Goal: Task Accomplishment & Management: Use online tool/utility

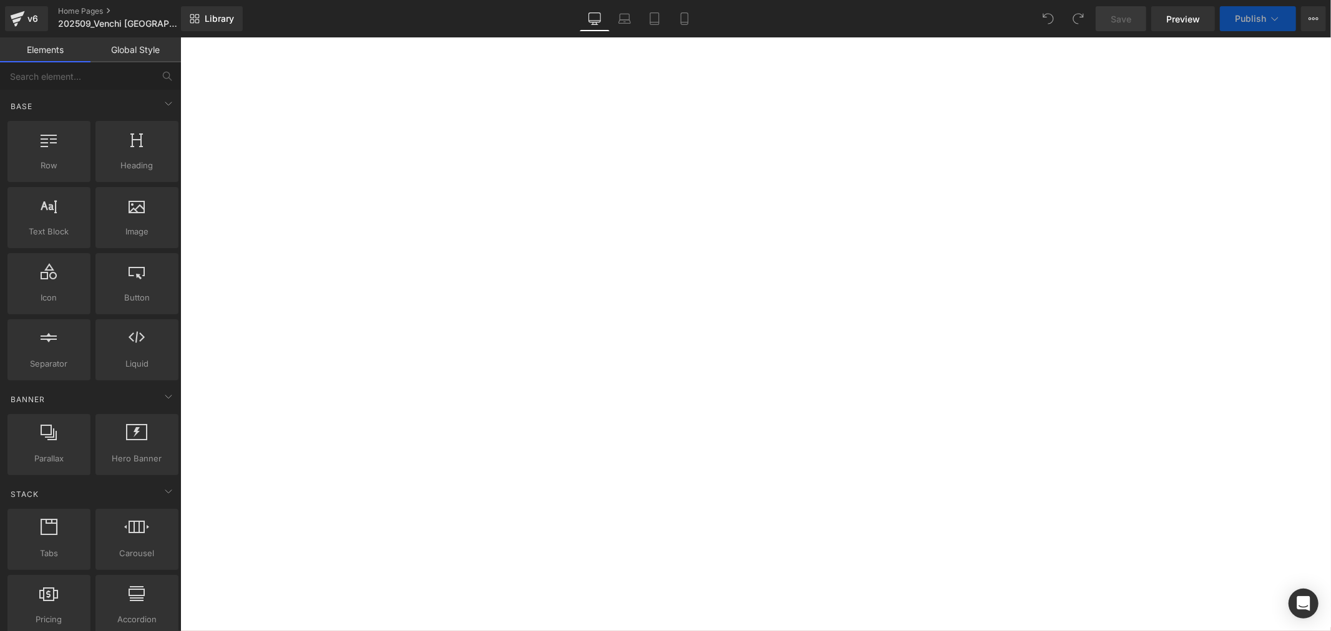
click at [180, 37] on icon at bounding box center [180, 37] width 0 height 0
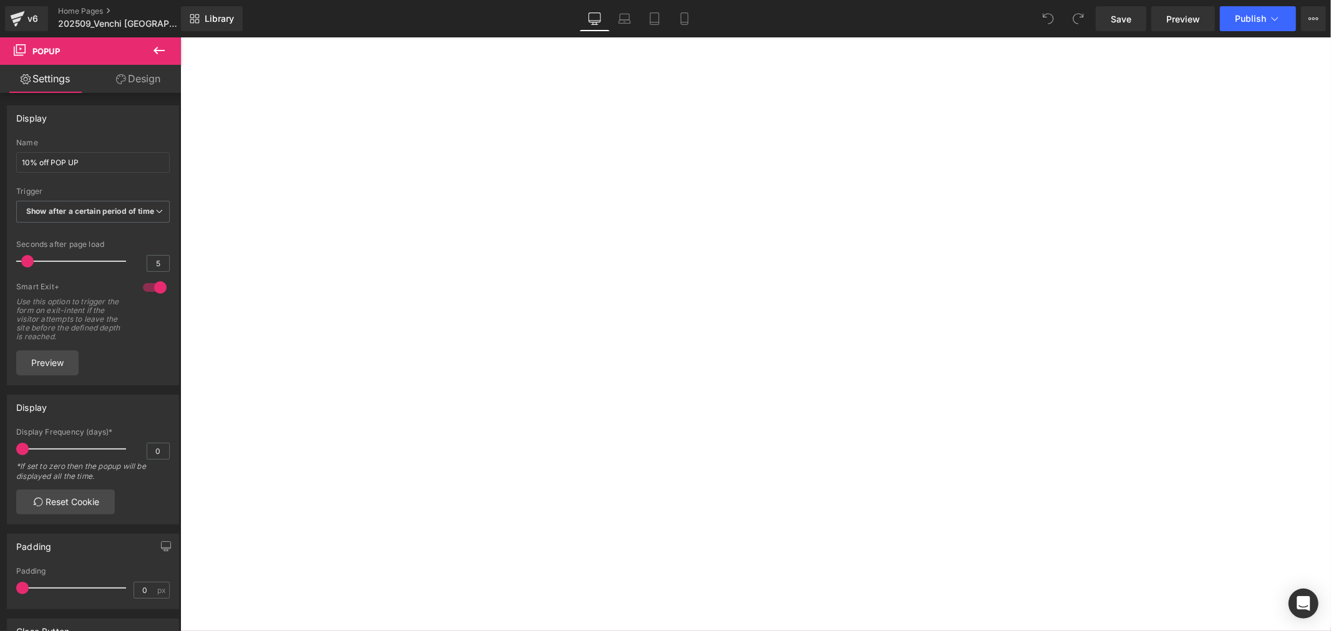
click at [180, 37] on div at bounding box center [180, 37] width 0 height 0
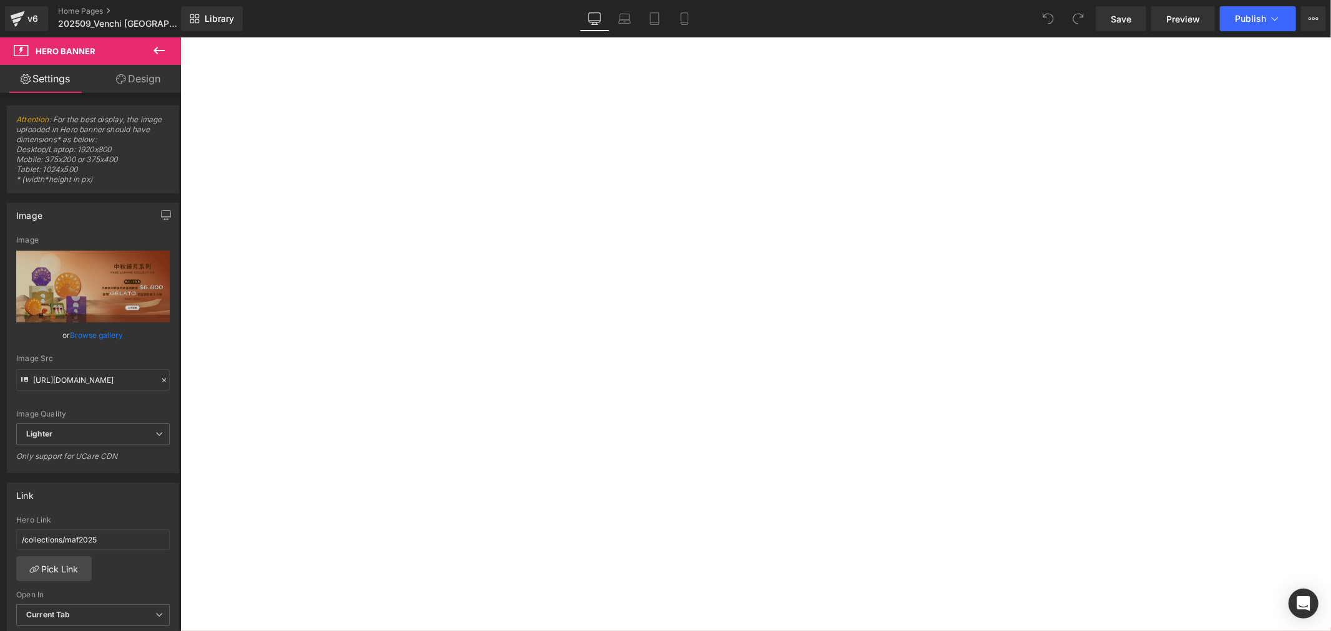
scroll to position [2010, 0]
click at [180, 37] on link at bounding box center [180, 37] width 0 height 0
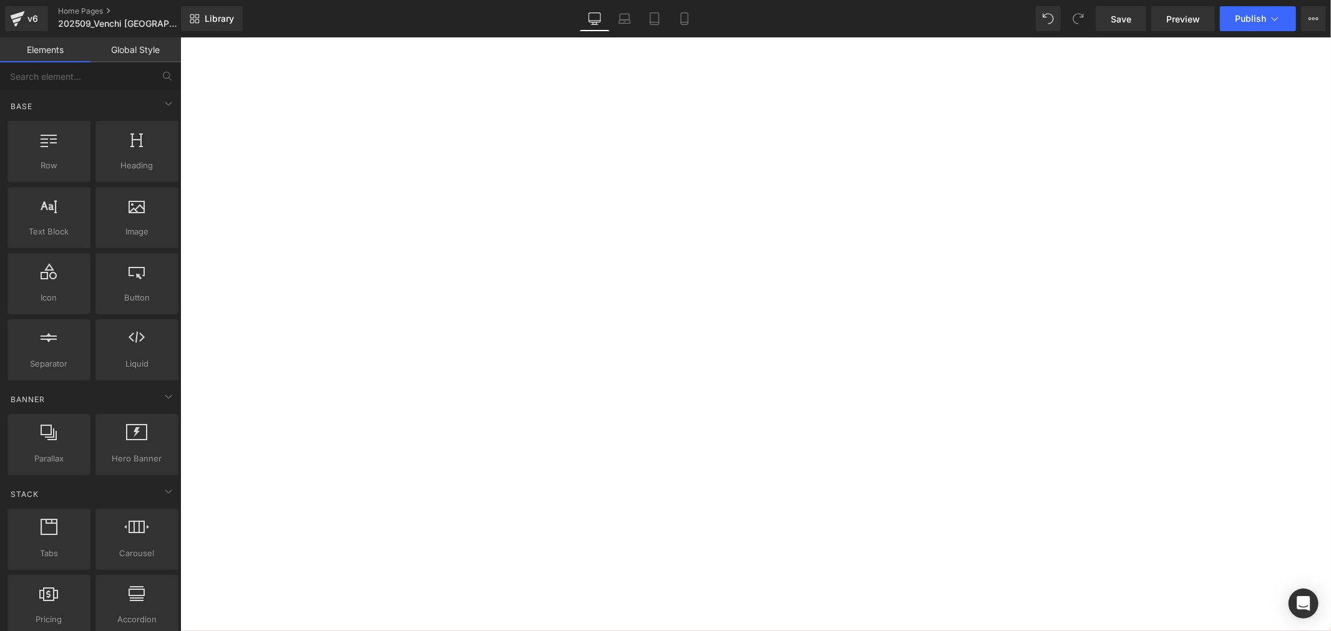
scroll to position [1051, 0]
click at [180, 37] on icon at bounding box center [180, 37] width 0 height 0
click at [1120, 17] on span "Save" at bounding box center [1121, 18] width 21 height 13
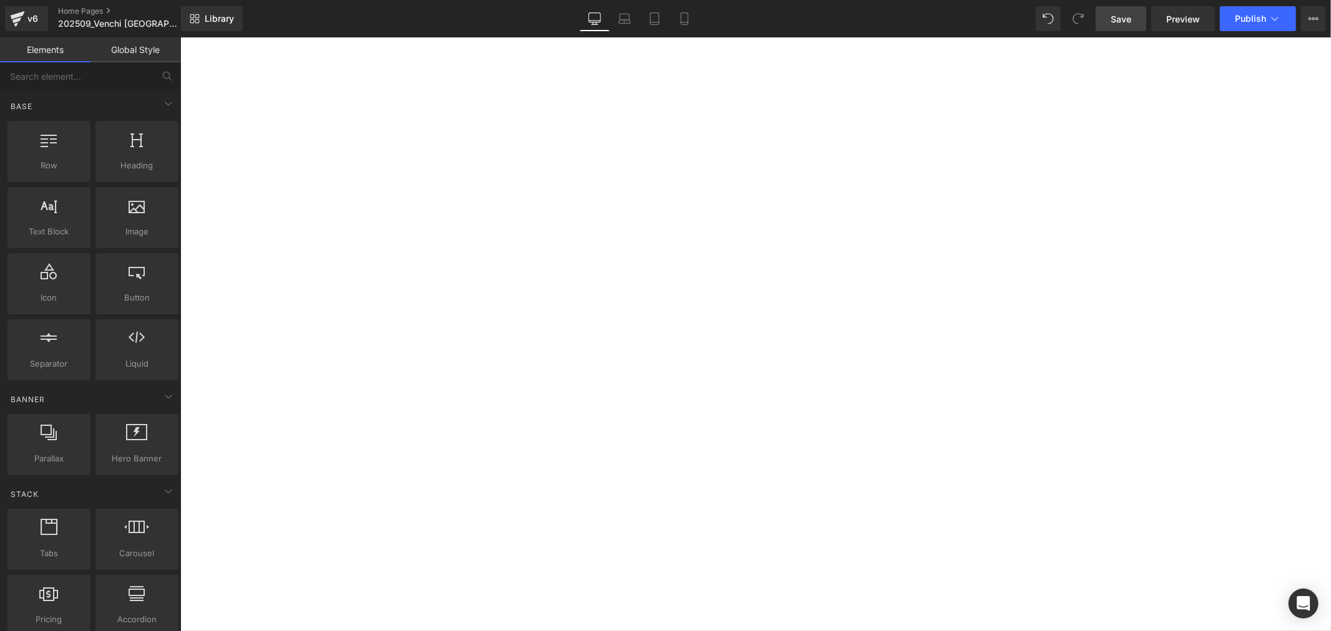
click at [180, 37] on icon at bounding box center [180, 37] width 0 height 0
click at [180, 37] on span "Carousel" at bounding box center [180, 37] width 0 height 0
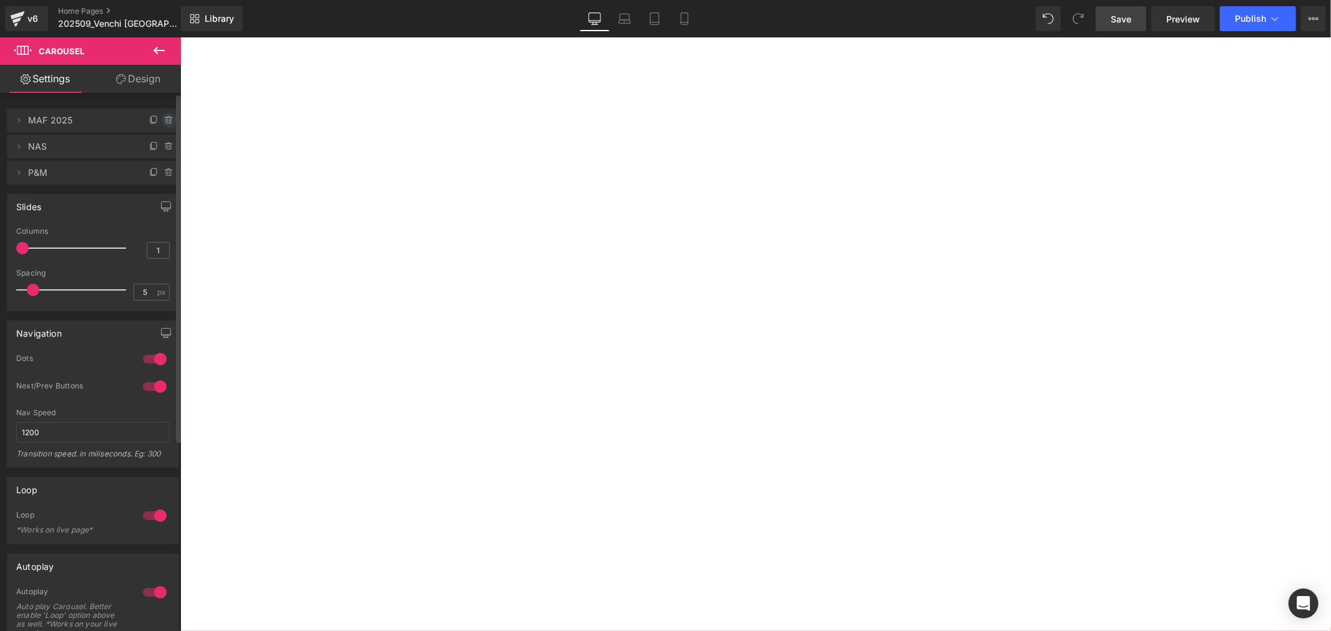
click at [169, 119] on icon at bounding box center [169, 120] width 10 height 10
click at [146, 121] on button "Delete" at bounding box center [155, 121] width 39 height 16
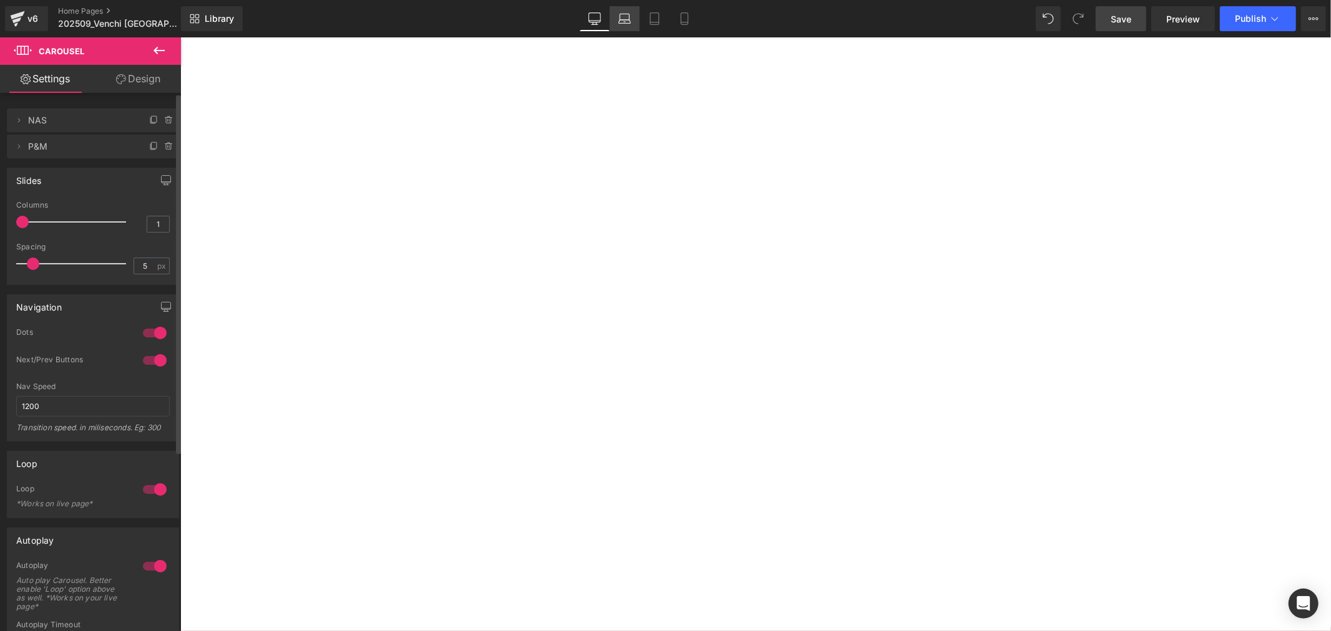
click at [622, 17] on icon at bounding box center [624, 18] width 12 height 12
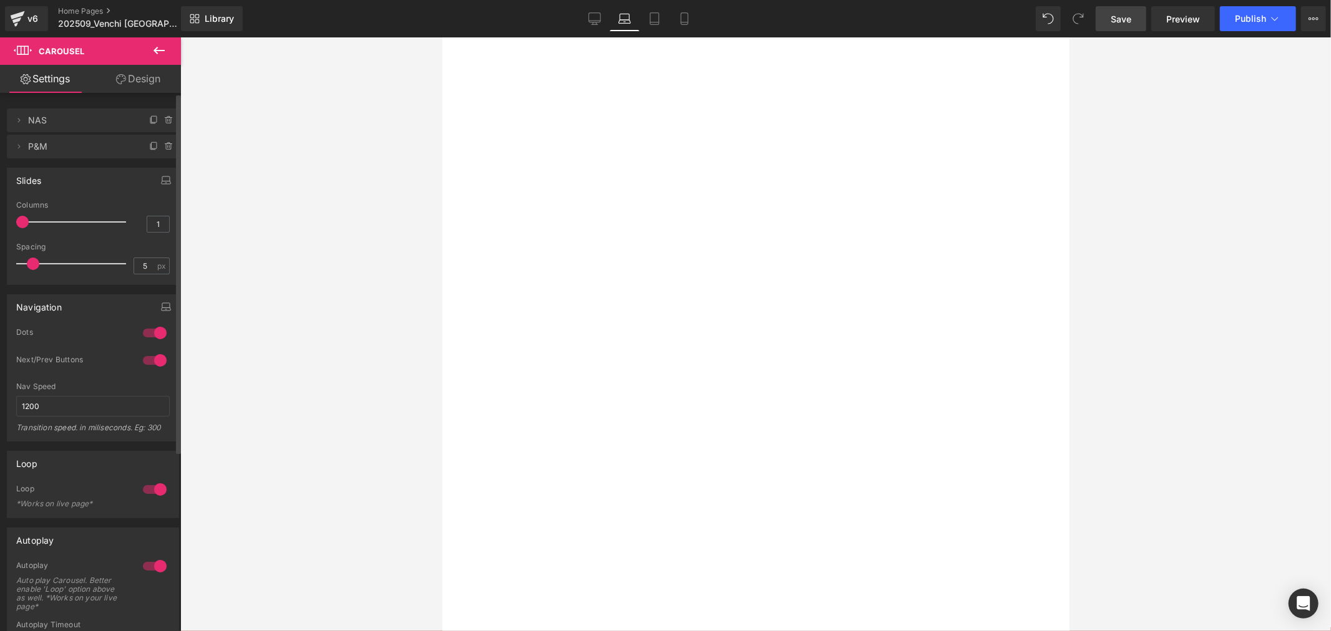
click at [442, 37] on link at bounding box center [442, 37] width 0 height 0
click at [442, 37] on link "Carousel" at bounding box center [442, 37] width 0 height 0
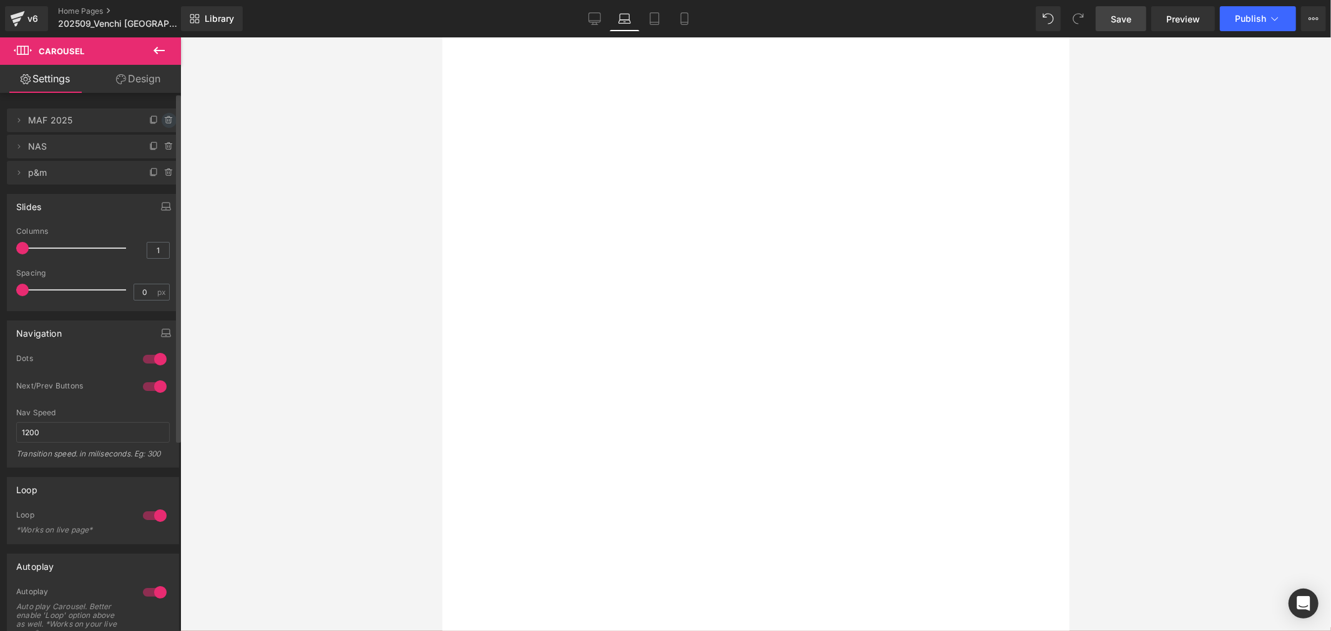
click at [165, 118] on icon at bounding box center [168, 118] width 7 height 0
click at [150, 121] on button "Delete" at bounding box center [155, 121] width 39 height 16
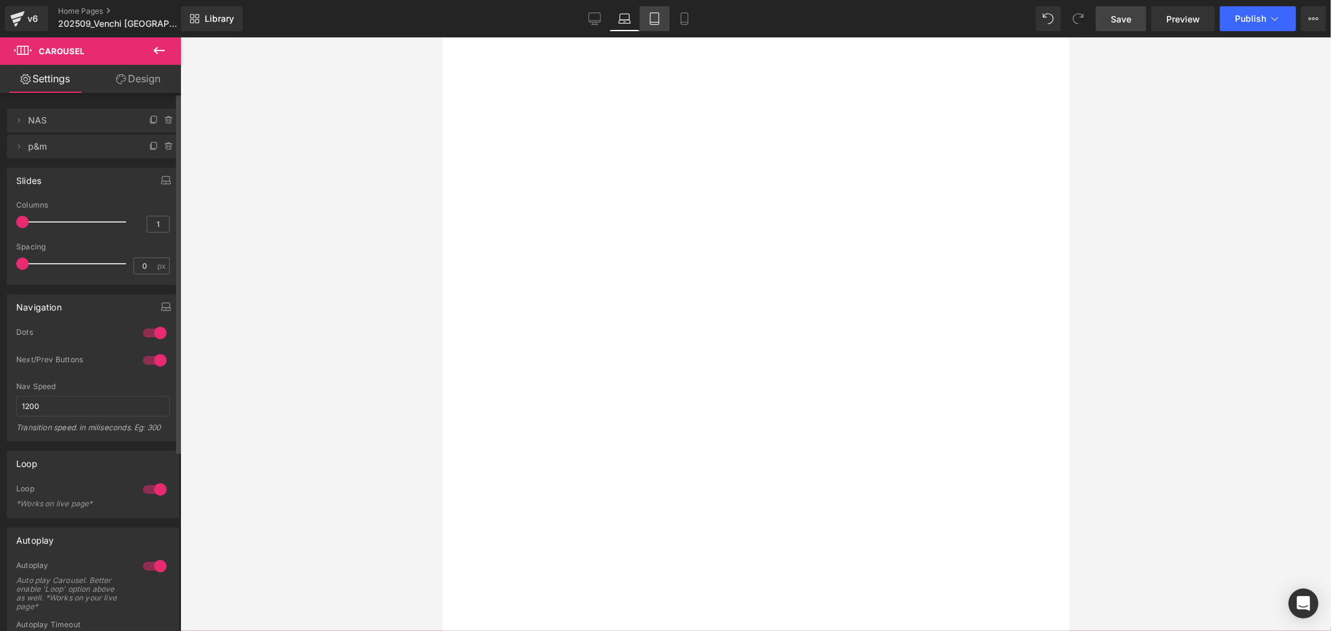
click at [664, 19] on link "Tablet" at bounding box center [655, 18] width 30 height 25
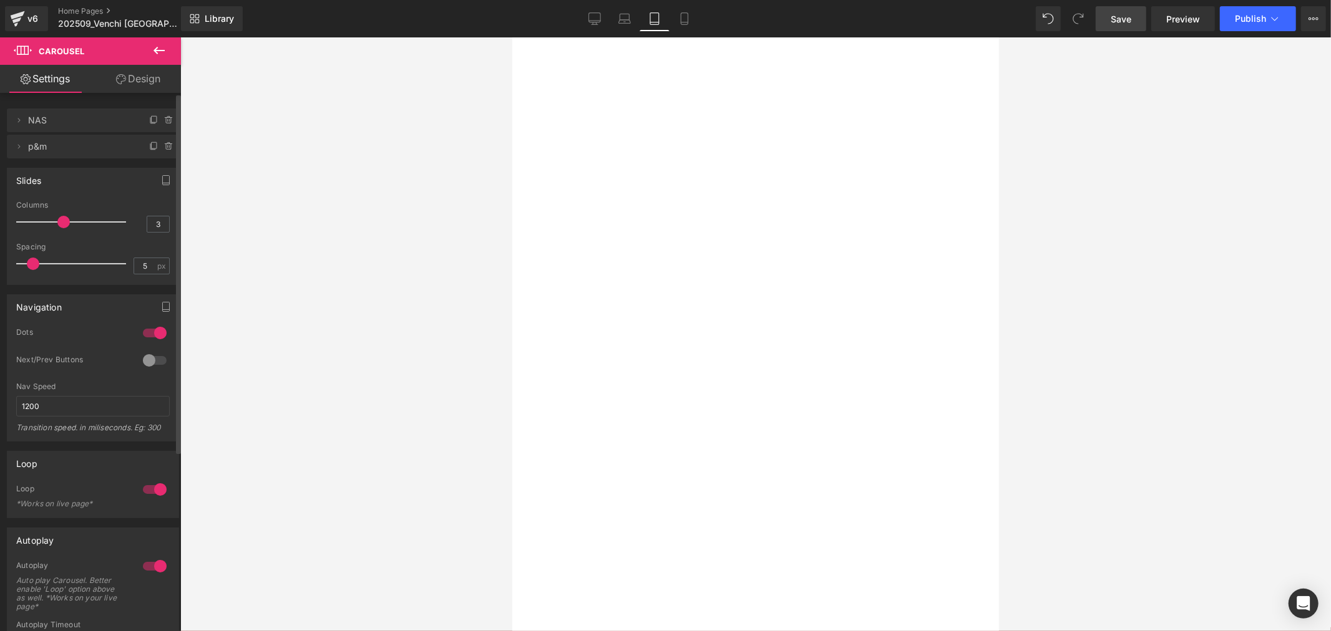
click at [512, 37] on span "Carousel" at bounding box center [512, 37] width 0 height 0
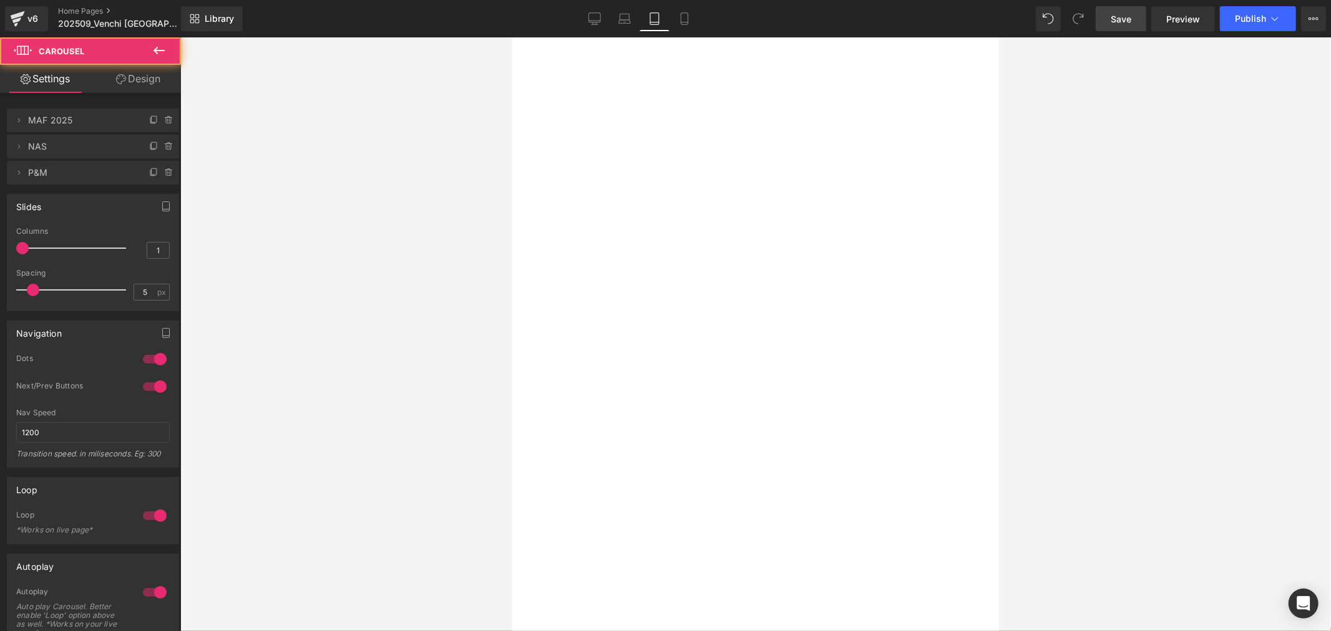
click at [512, 37] on icon at bounding box center [512, 37] width 0 height 0
click at [167, 124] on icon at bounding box center [169, 120] width 10 height 10
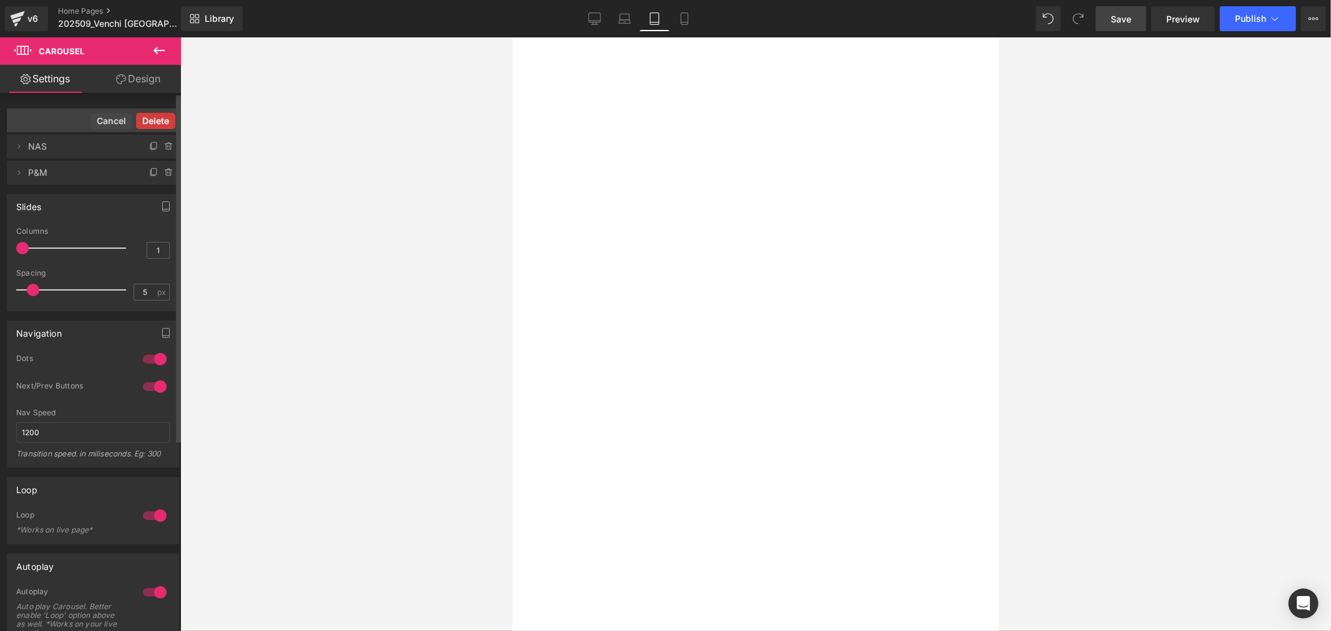
click at [157, 125] on button "Delete" at bounding box center [155, 121] width 39 height 16
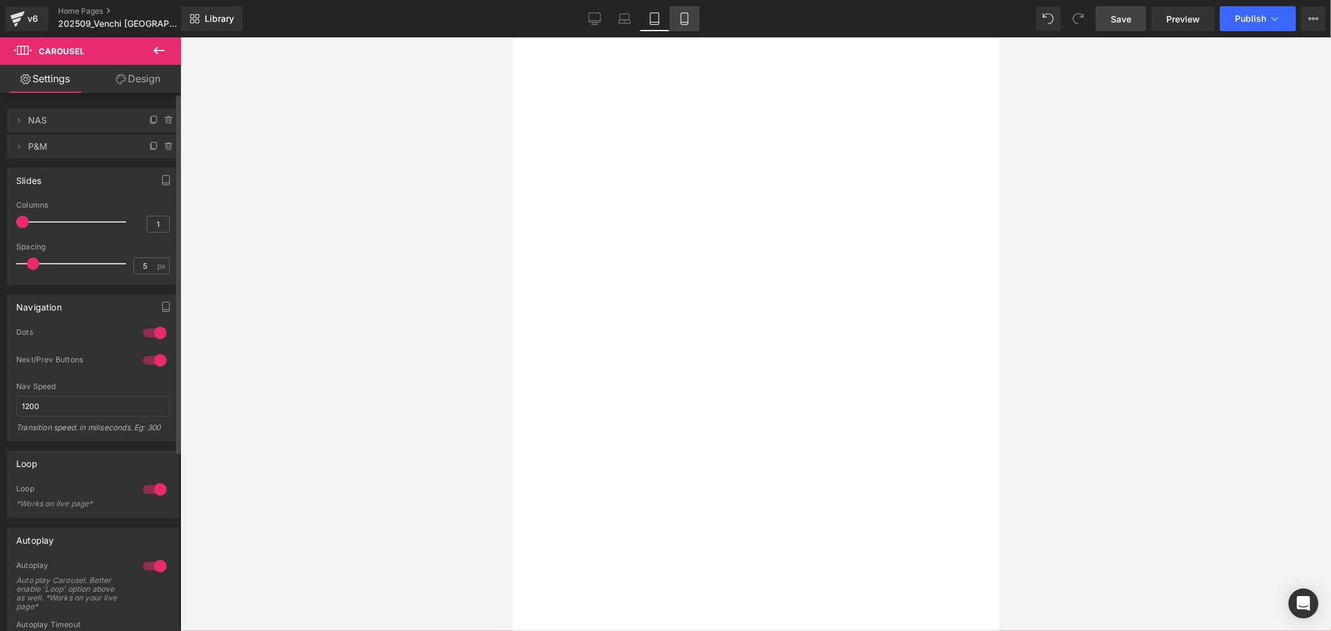
drag, startPoint x: 680, startPoint y: 14, endPoint x: 168, endPoint y: 72, distance: 514.9
click at [681, 14] on icon at bounding box center [684, 19] width 7 height 12
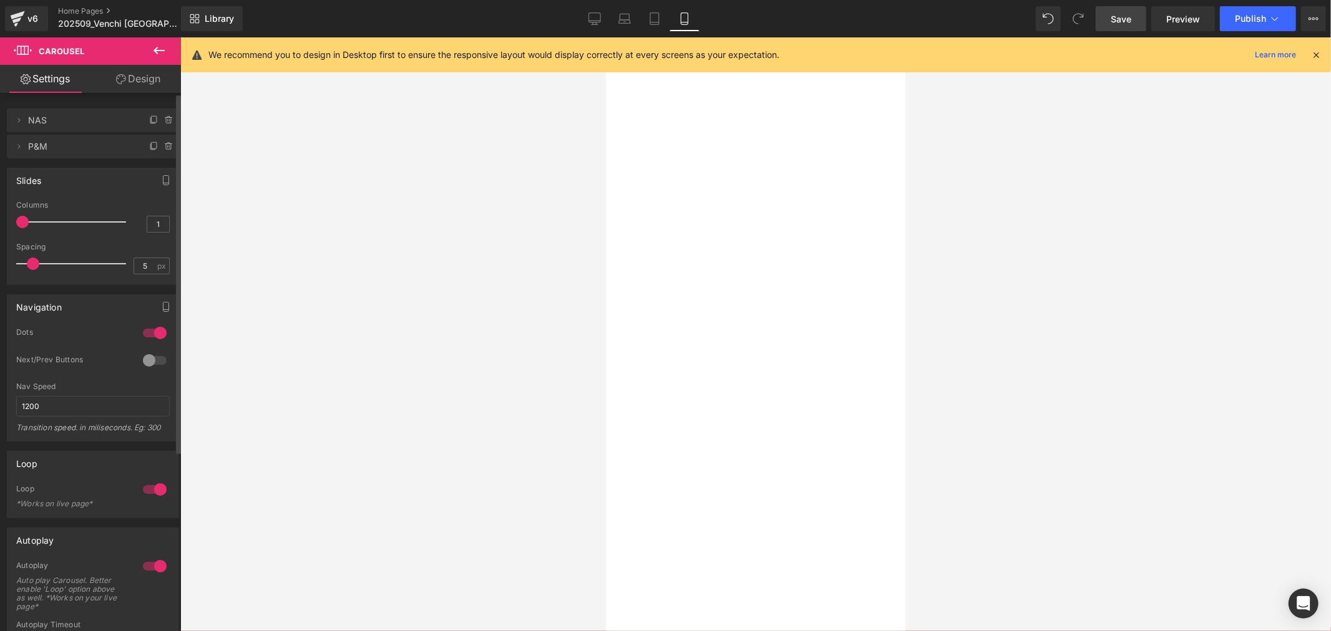
click at [605, 37] on span "Carousel" at bounding box center [605, 37] width 0 height 0
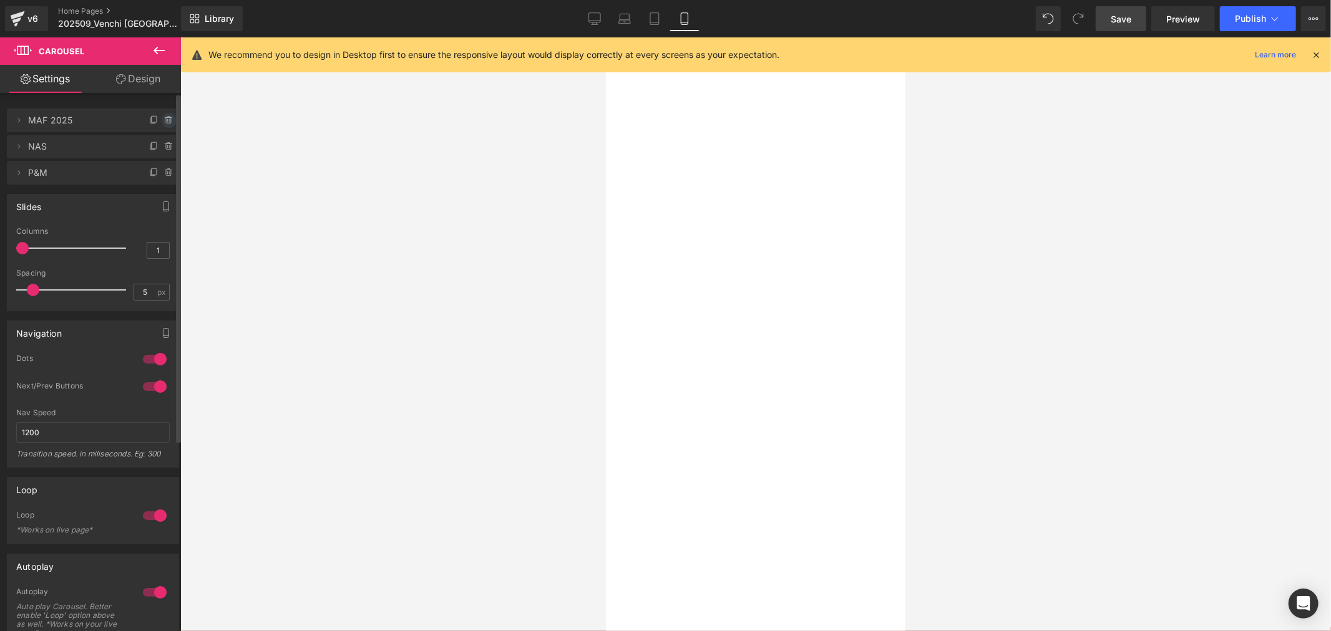
click at [164, 119] on icon at bounding box center [169, 120] width 10 height 10
drag, startPoint x: 160, startPoint y: 122, endPoint x: 550, endPoint y: 77, distance: 392.5
click at [160, 122] on button "Delete" at bounding box center [155, 121] width 39 height 16
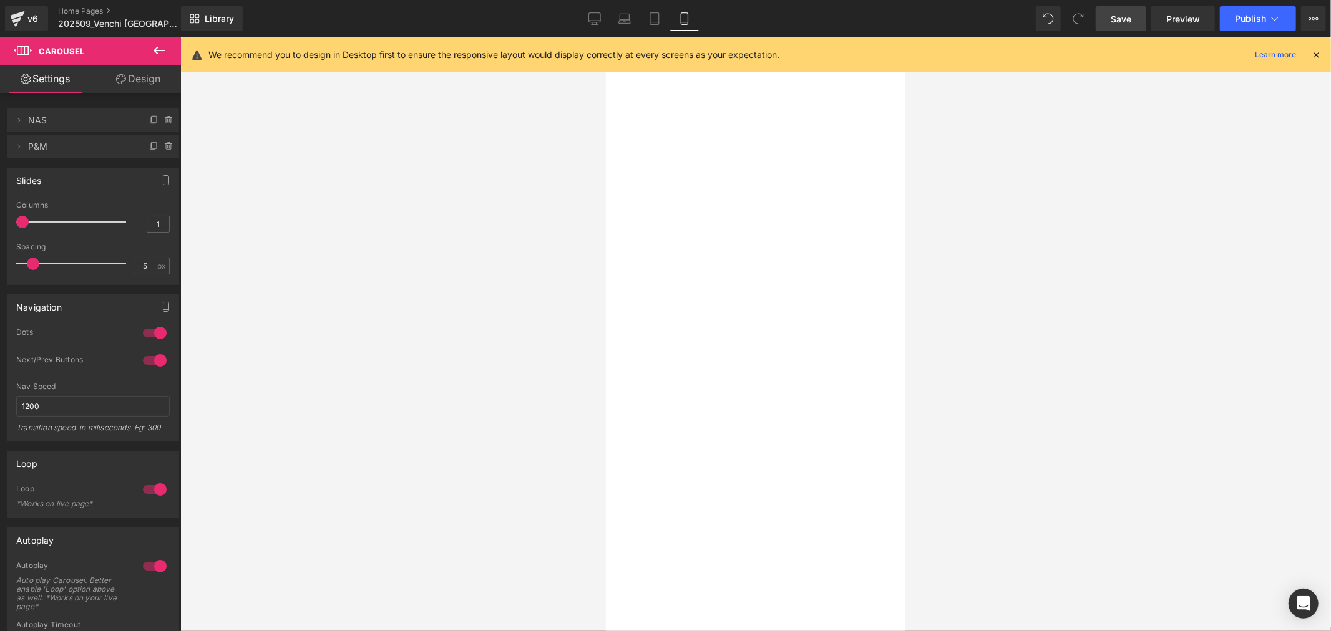
click at [1131, 17] on span "Save" at bounding box center [1121, 18] width 21 height 13
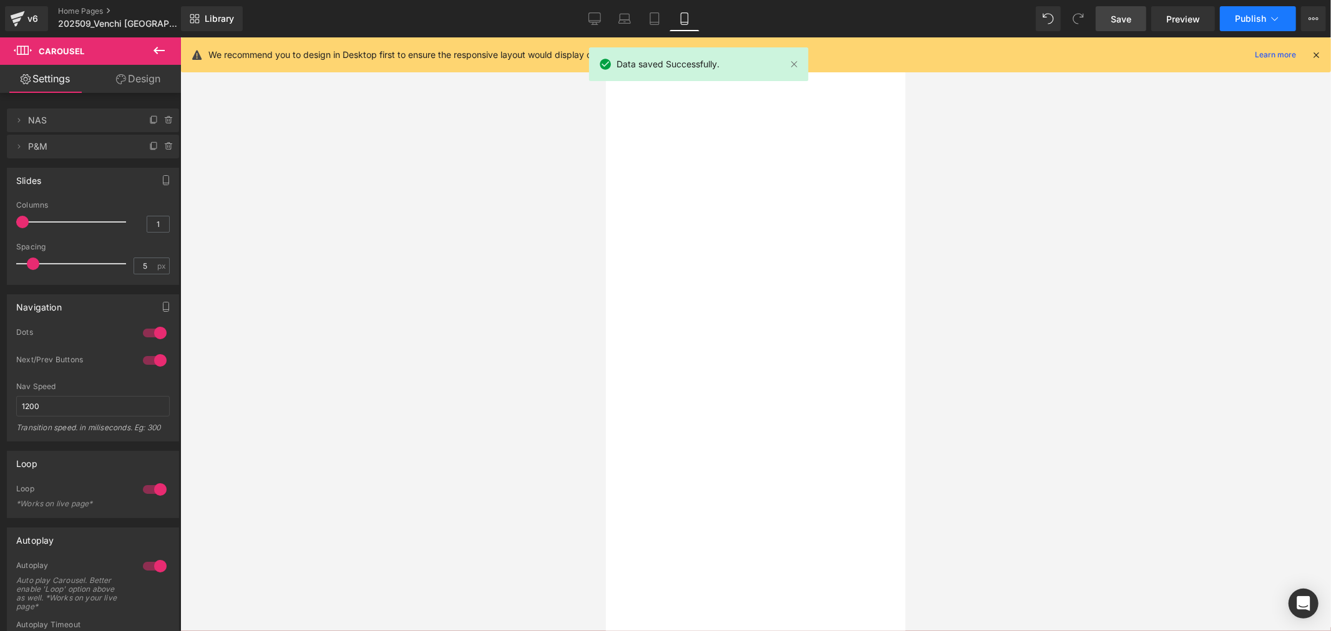
click at [1245, 21] on span "Publish" at bounding box center [1250, 19] width 31 height 10
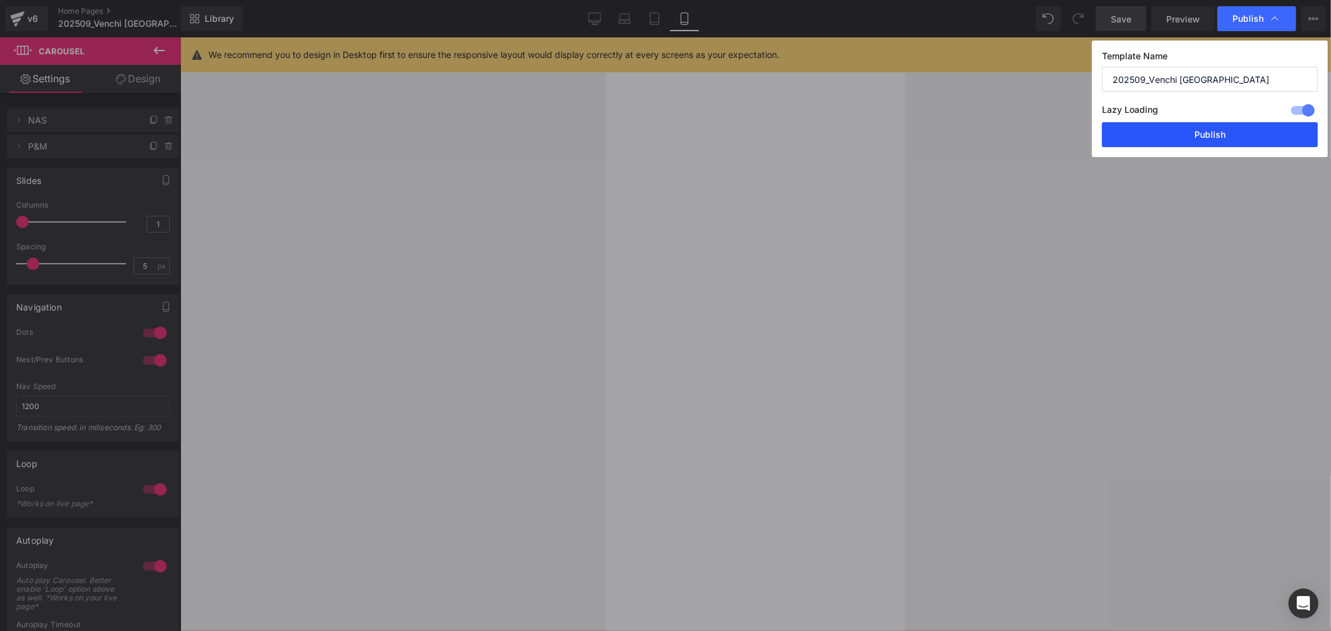
click at [1237, 132] on button "Publish" at bounding box center [1210, 134] width 216 height 25
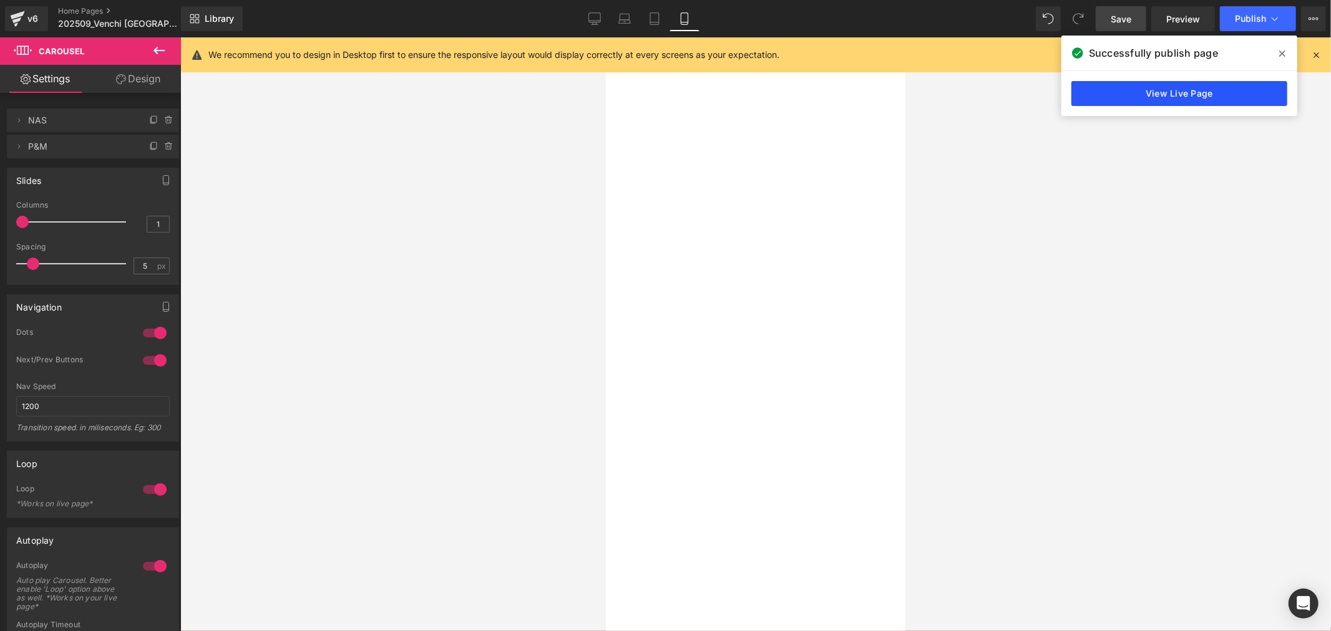
click at [1105, 100] on link "View Live Page" at bounding box center [1179, 93] width 216 height 25
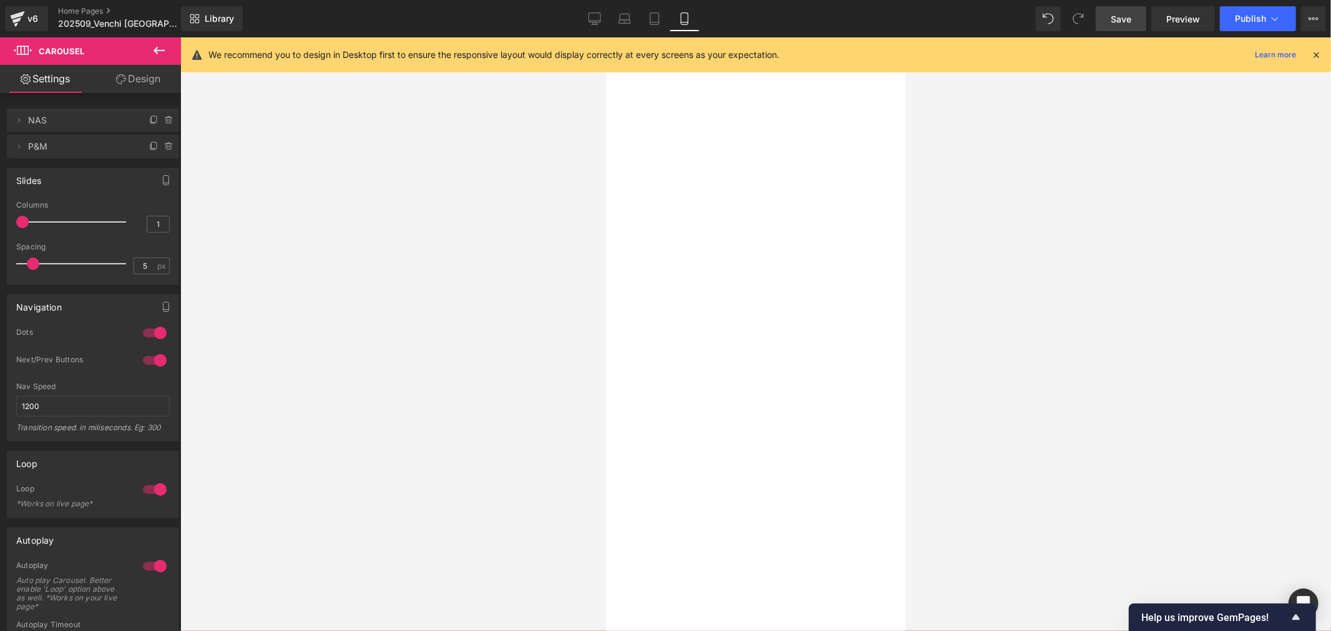
drag, startPoint x: 550, startPoint y: 371, endPoint x: 565, endPoint y: 363, distance: 16.5
click at [550, 371] on div at bounding box center [755, 334] width 1151 height 594
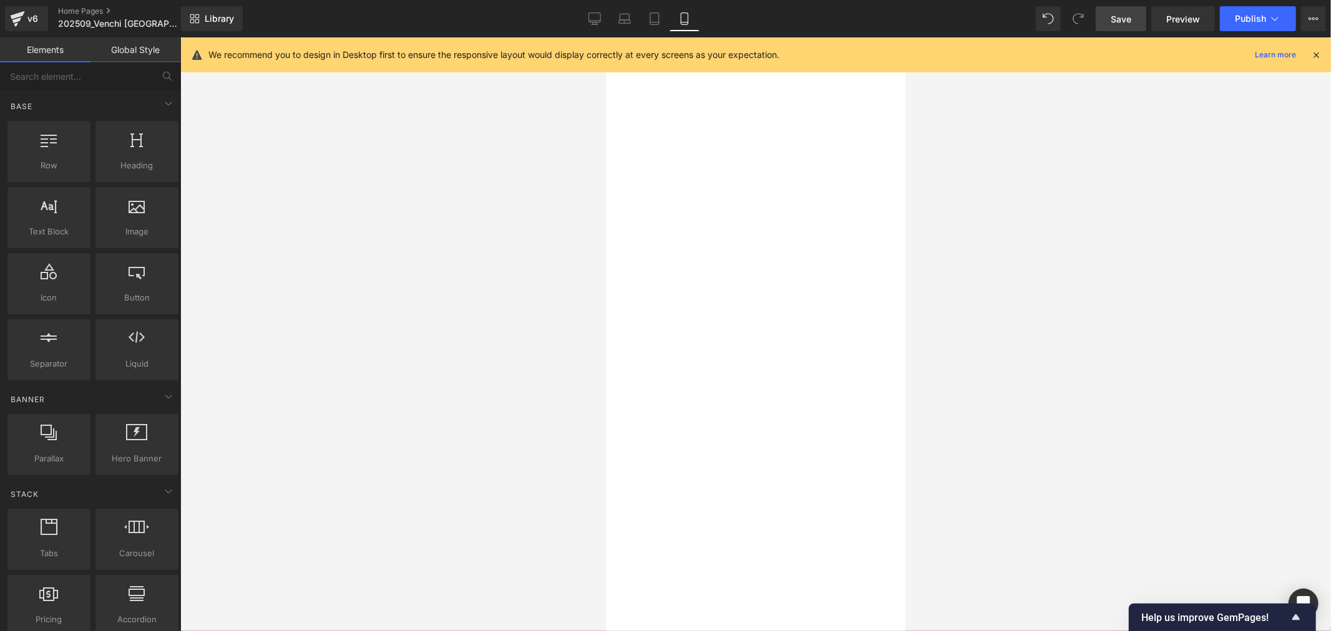
scroll to position [554, 0]
click at [605, 37] on img at bounding box center [605, 37] width 0 height 0
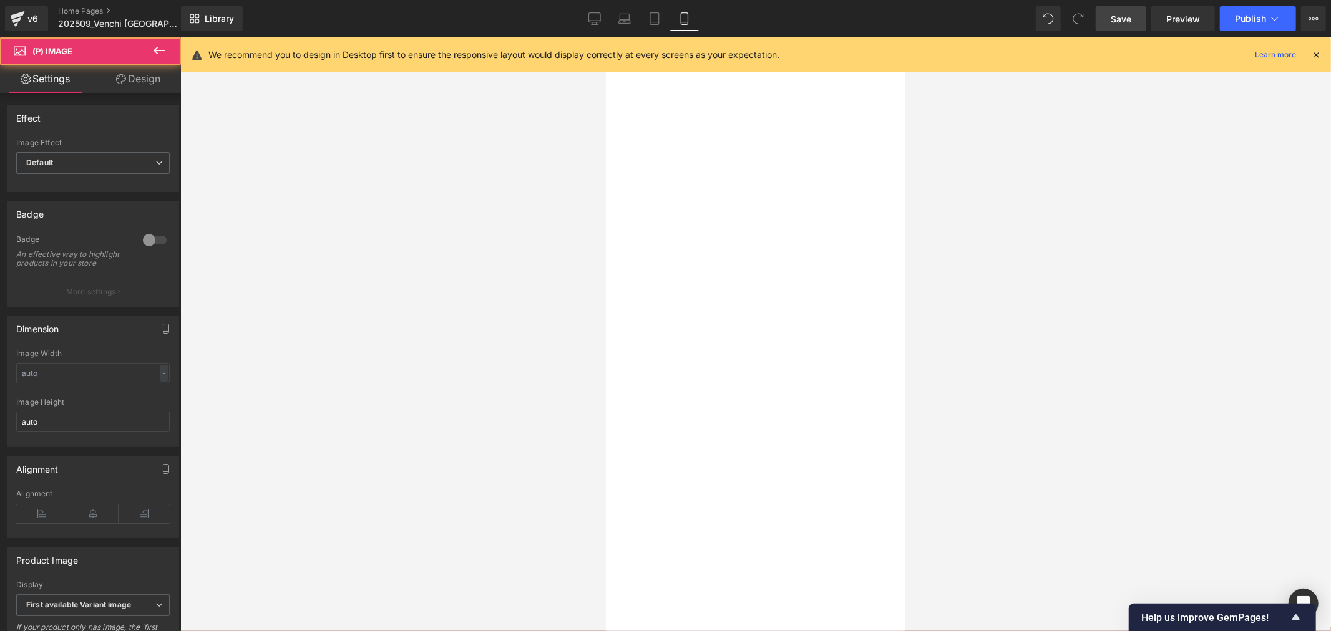
click at [605, 37] on img at bounding box center [605, 37] width 0 height 0
click at [605, 37] on span "Product List" at bounding box center [605, 37] width 0 height 0
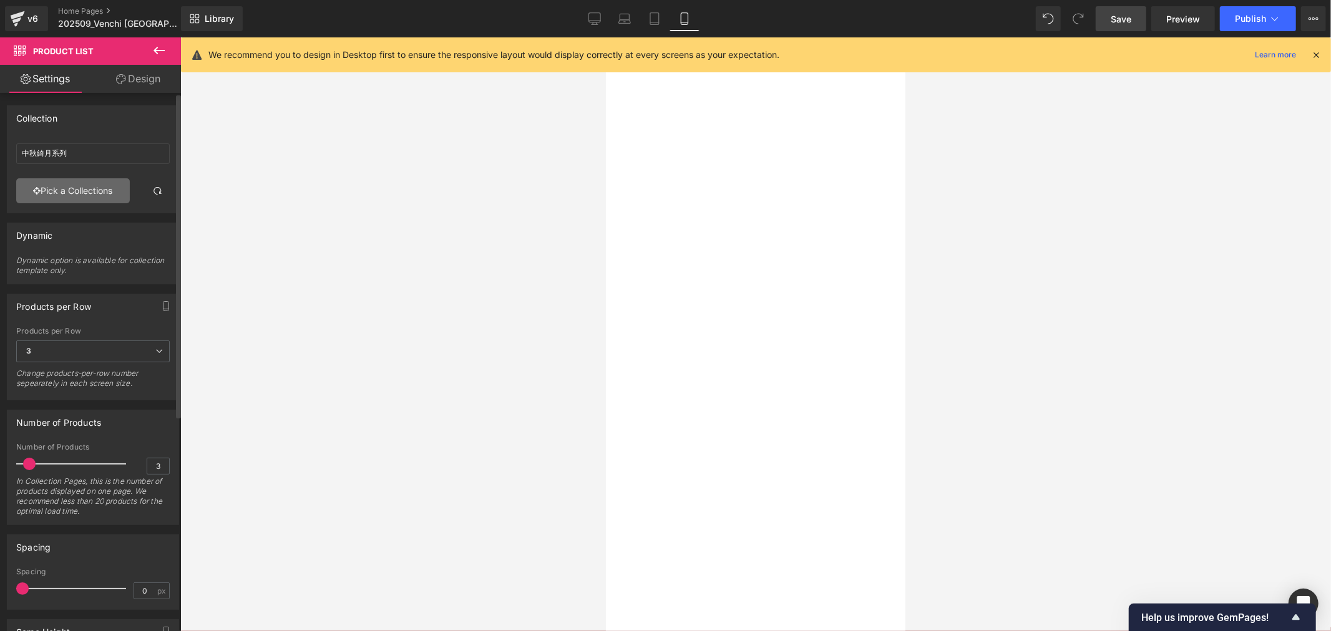
click at [82, 188] on link "Pick a Collections" at bounding box center [73, 190] width 114 height 25
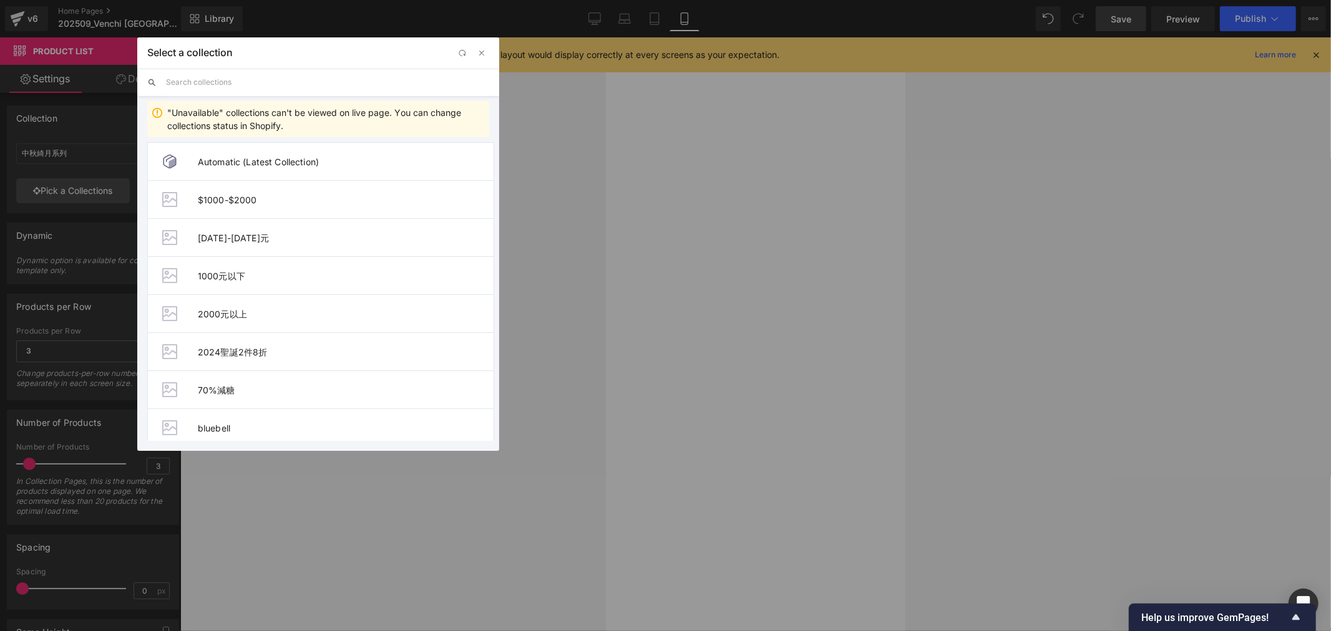
click at [228, 84] on input "text" at bounding box center [327, 82] width 323 height 27
type input "魚子"
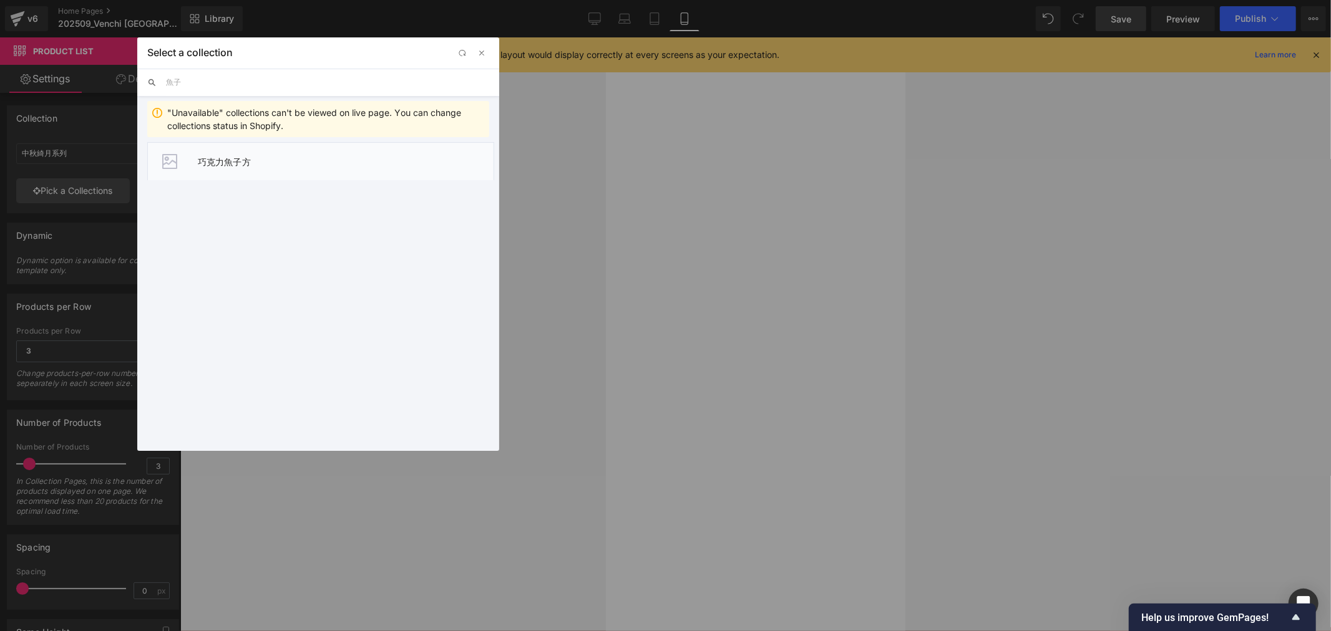
click at [244, 161] on span "巧克力魚子方" at bounding box center [346, 162] width 296 height 11
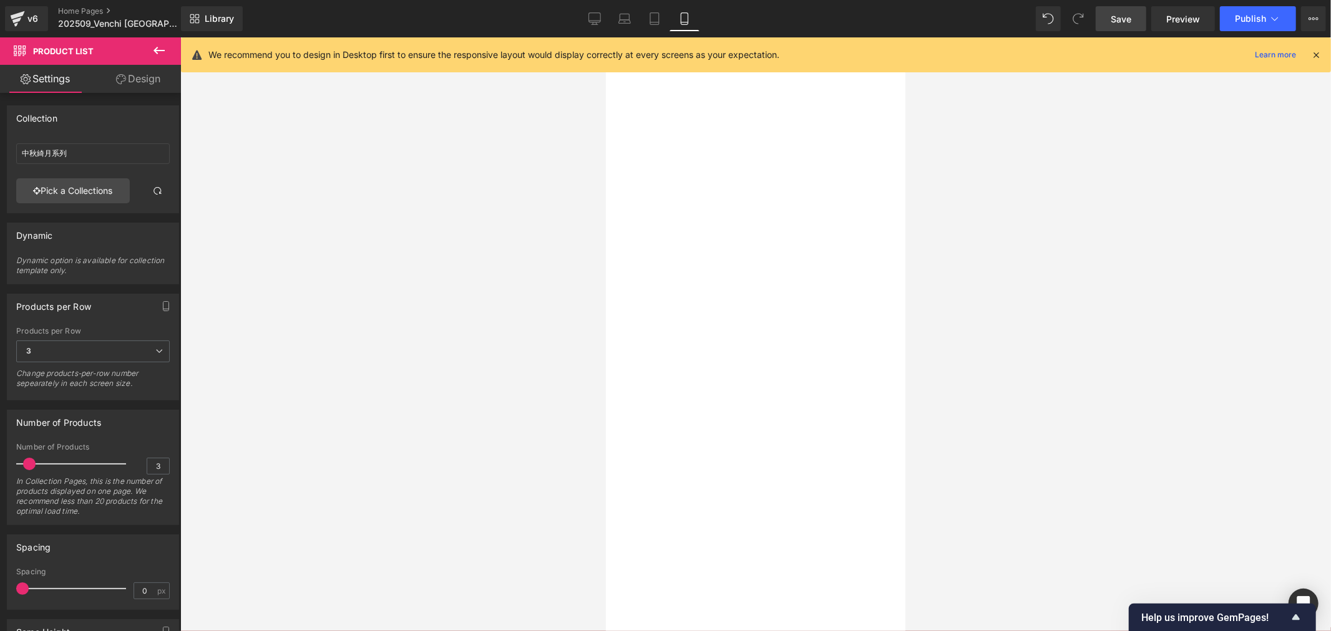
scroll to position [1956, 0]
click at [1117, 19] on span "Save" at bounding box center [1121, 18] width 21 height 13
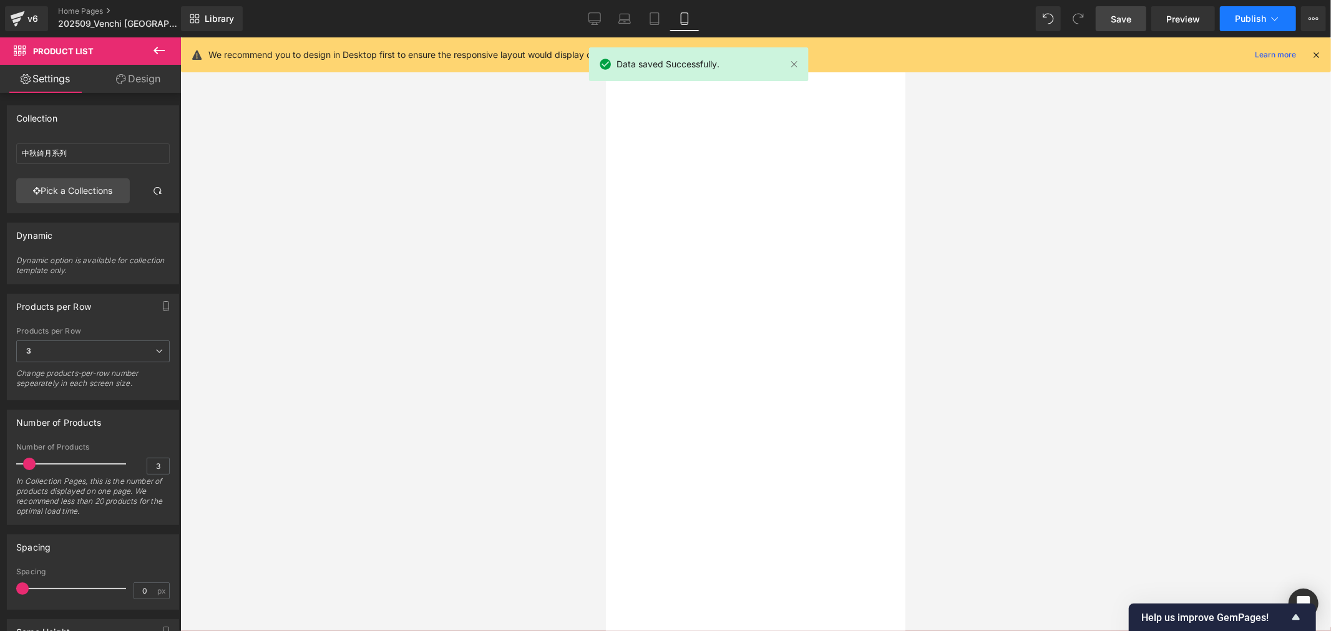
click at [1237, 17] on span "Publish" at bounding box center [1250, 19] width 31 height 10
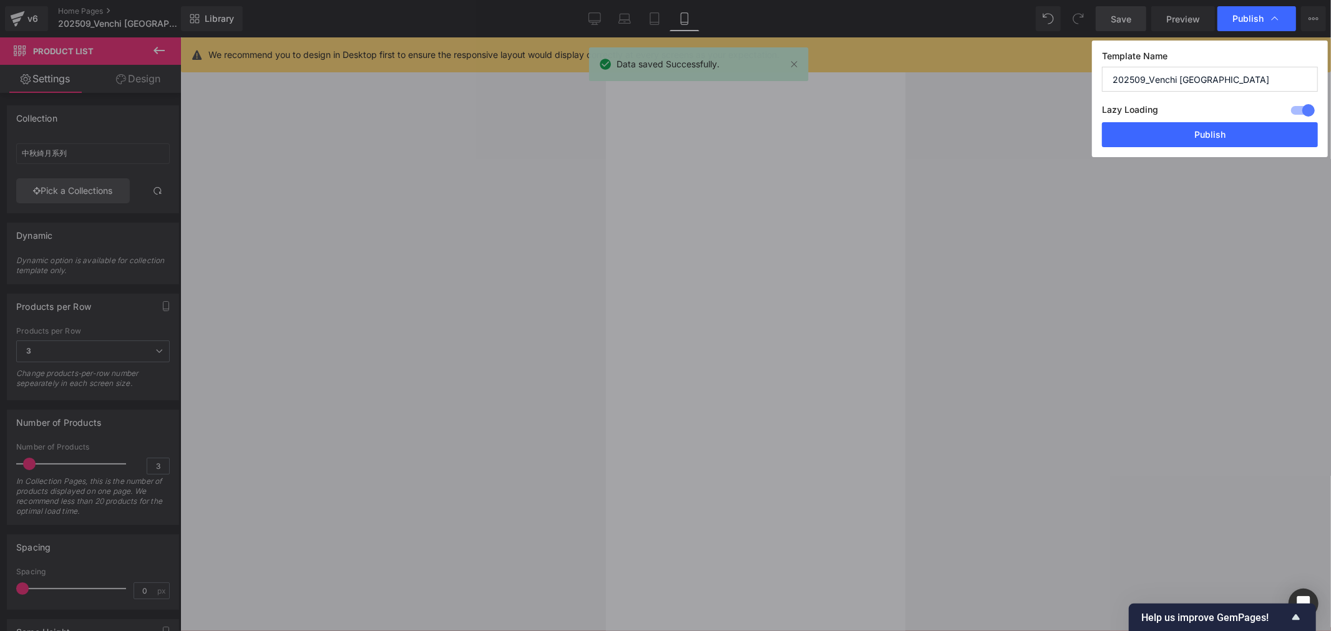
drag, startPoint x: 1184, startPoint y: 131, endPoint x: 1149, endPoint y: 86, distance: 56.9
click at [1151, 90] on div "Template Name 202509_Venchi [GEOGRAPHIC_DATA] Lazy Loading Build Upgrade plan t…" at bounding box center [1210, 99] width 236 height 117
click at [1144, 75] on input "202509_Venchi [GEOGRAPHIC_DATA]" at bounding box center [1210, 79] width 216 height 25
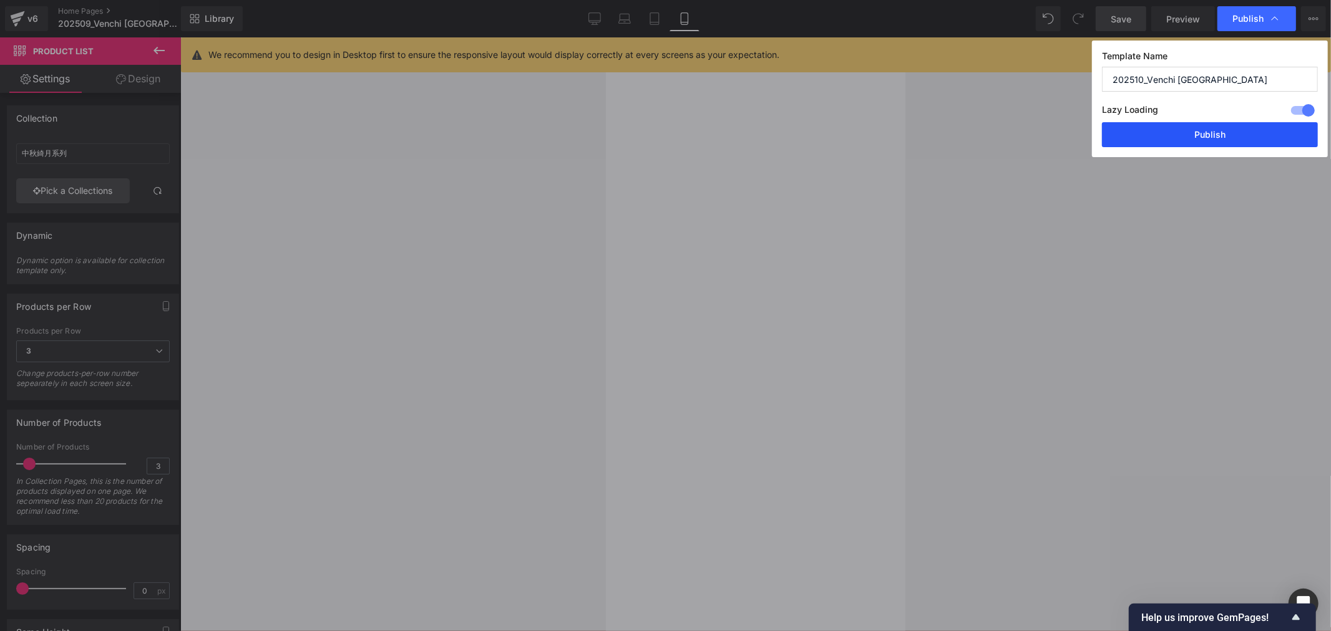
type input "202510_Venchi [GEOGRAPHIC_DATA]"
click at [1262, 138] on button "Publish" at bounding box center [1210, 134] width 216 height 25
